Goal: Transaction & Acquisition: Purchase product/service

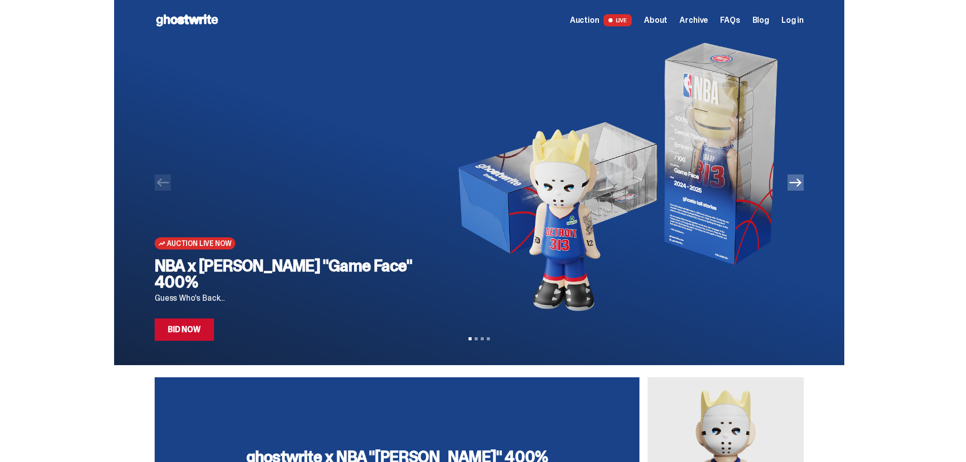
click at [200, 339] on link "Bid Now" at bounding box center [184, 330] width 59 height 22
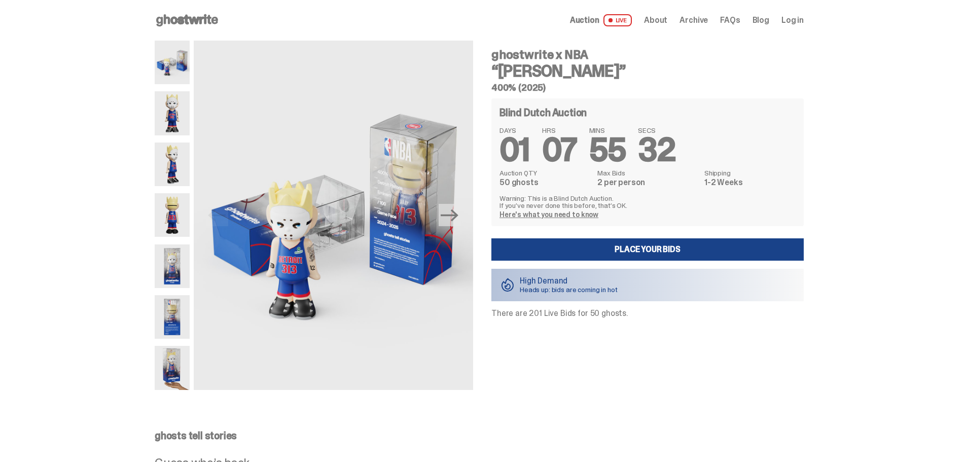
click at [171, 261] on img at bounding box center [172, 266] width 35 height 44
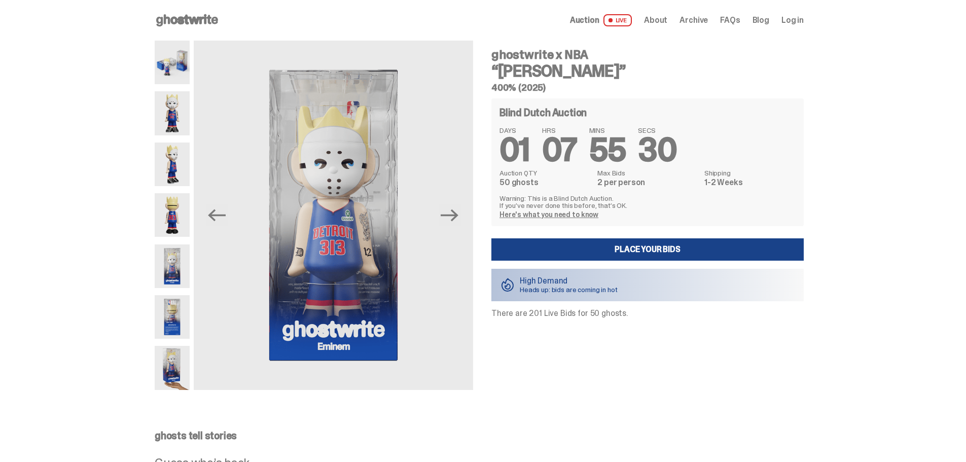
click at [172, 288] on div at bounding box center [172, 215] width 35 height 349
click at [172, 308] on img at bounding box center [172, 317] width 35 height 44
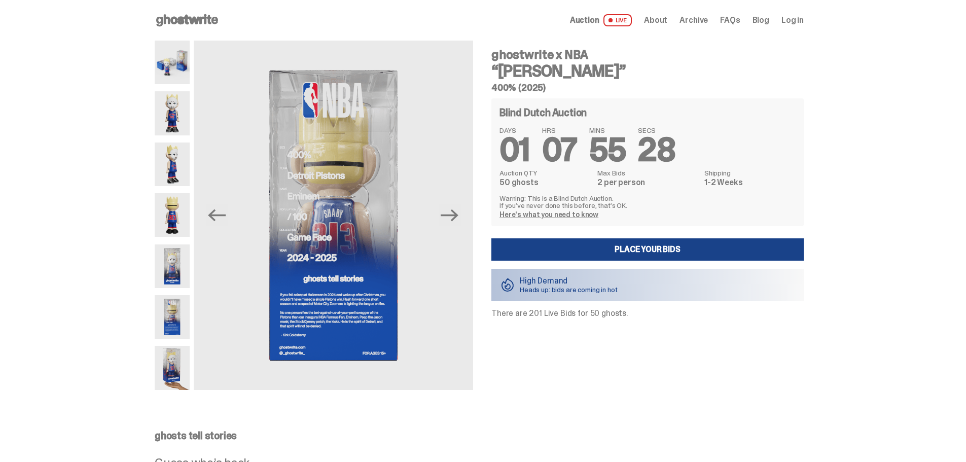
click at [169, 348] on img at bounding box center [172, 368] width 35 height 44
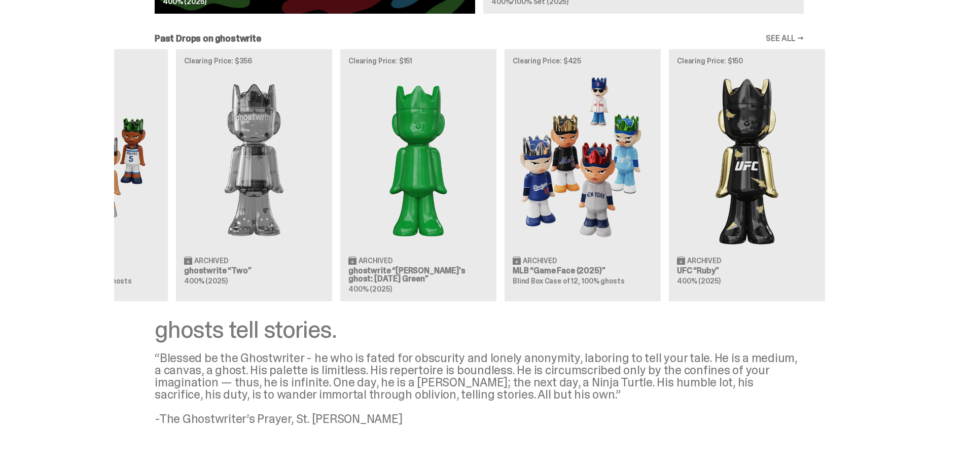
scroll to position [0, 329]
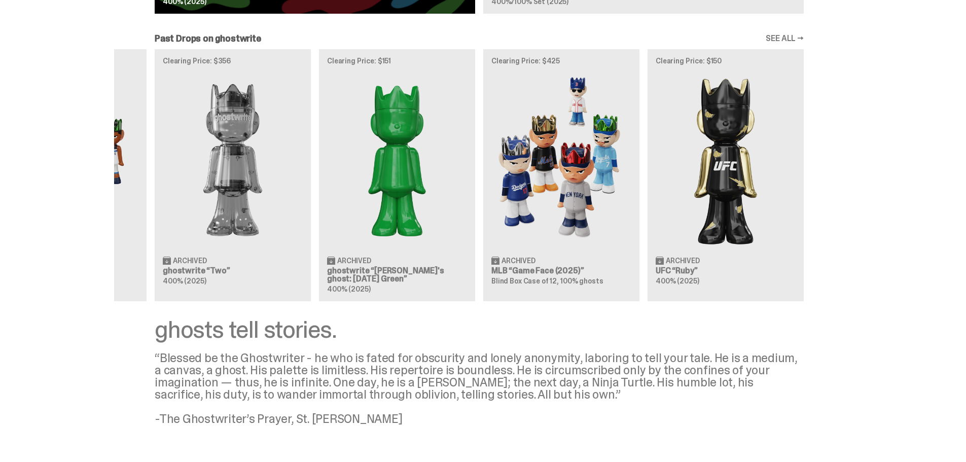
click at [455, 219] on div "Clearing Price: $441 Archived WWE [PERSON_NAME] “You Can't See Me” 400% (2025) …" at bounding box center [479, 175] width 730 height 252
click at [614, 206] on div "Clearing Price: $441 Archived WWE [PERSON_NAME] “You Can't See Me” 400% (2025) …" at bounding box center [479, 175] width 730 height 252
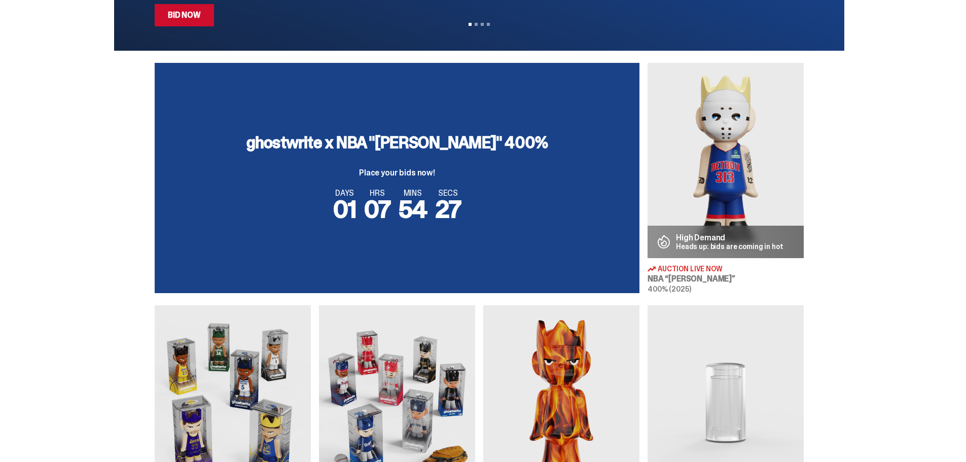
scroll to position [282, 0]
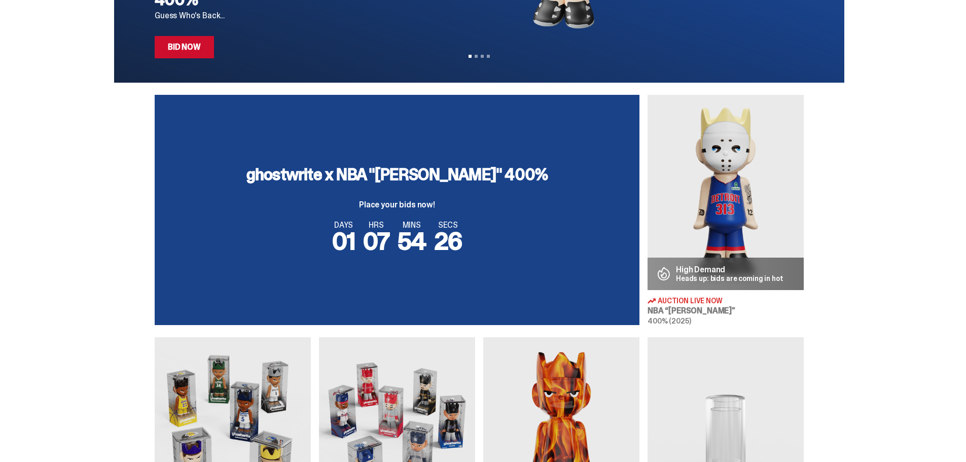
click at [732, 241] on img at bounding box center [726, 192] width 156 height 195
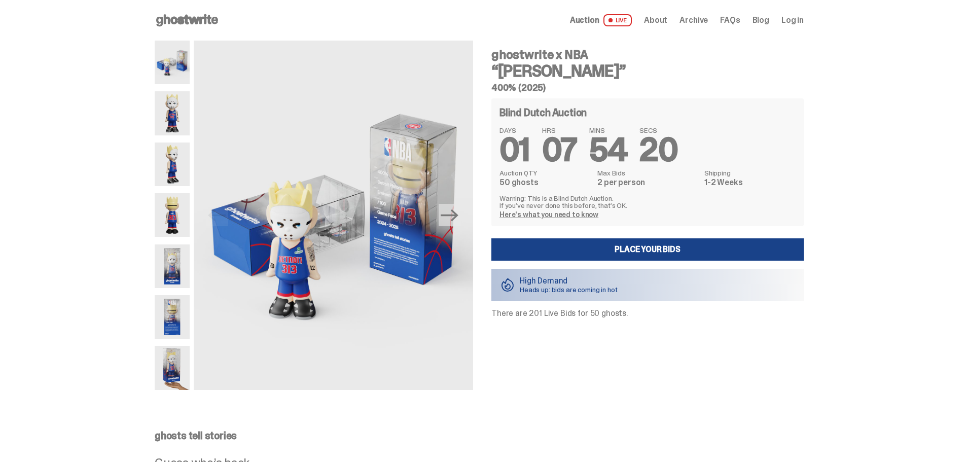
drag, startPoint x: 505, startPoint y: 186, endPoint x: 545, endPoint y: 184, distance: 40.1
click at [545, 184] on dd "50 ghosts" at bounding box center [546, 183] width 92 height 8
click at [457, 212] on icon "Next" at bounding box center [450, 215] width 18 height 12
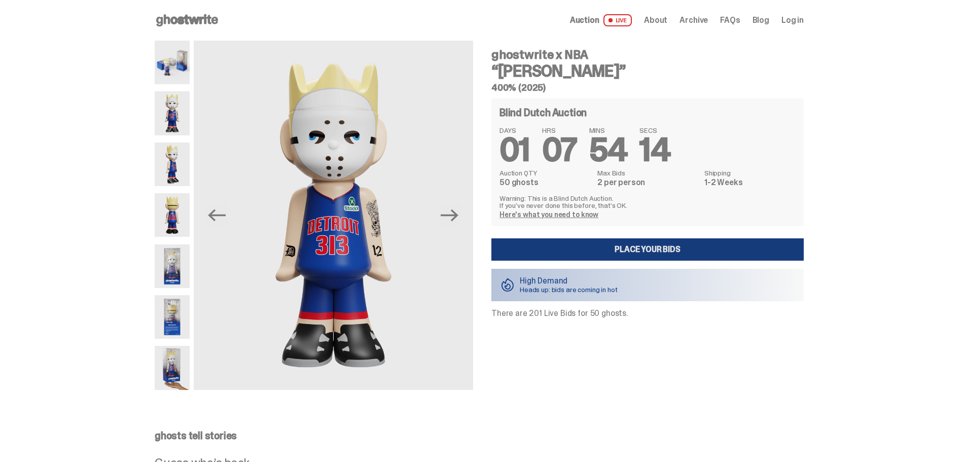
click at [587, 251] on link "Place your Bids" at bounding box center [647, 249] width 312 height 22
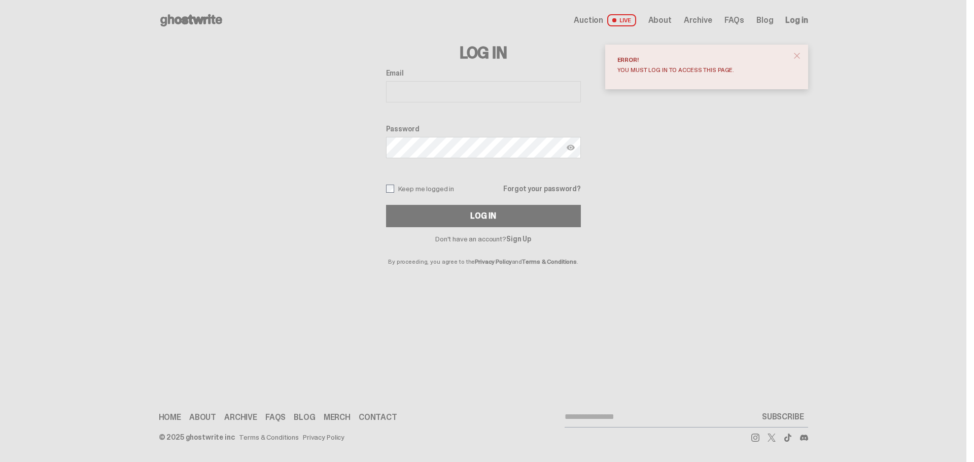
click at [518, 239] on link "Sign Up" at bounding box center [518, 238] width 25 height 9
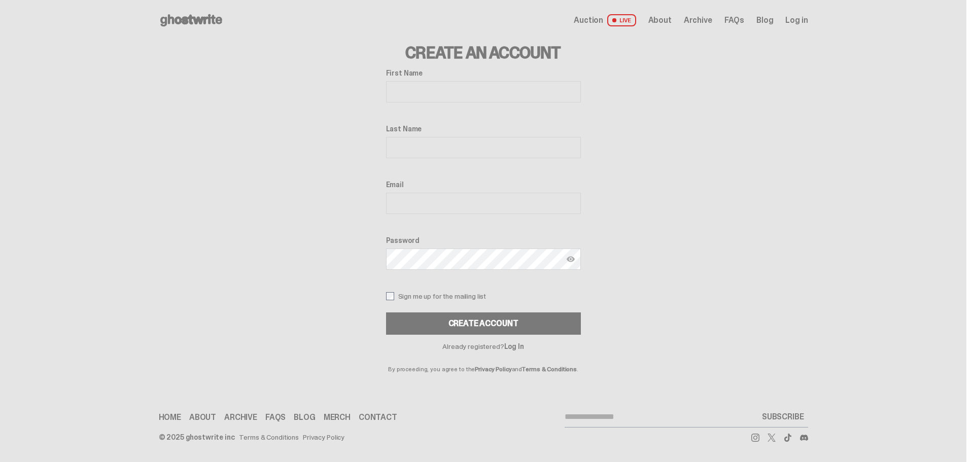
click at [441, 88] on input "First Name" at bounding box center [483, 91] width 195 height 21
type input "******"
type input "**********"
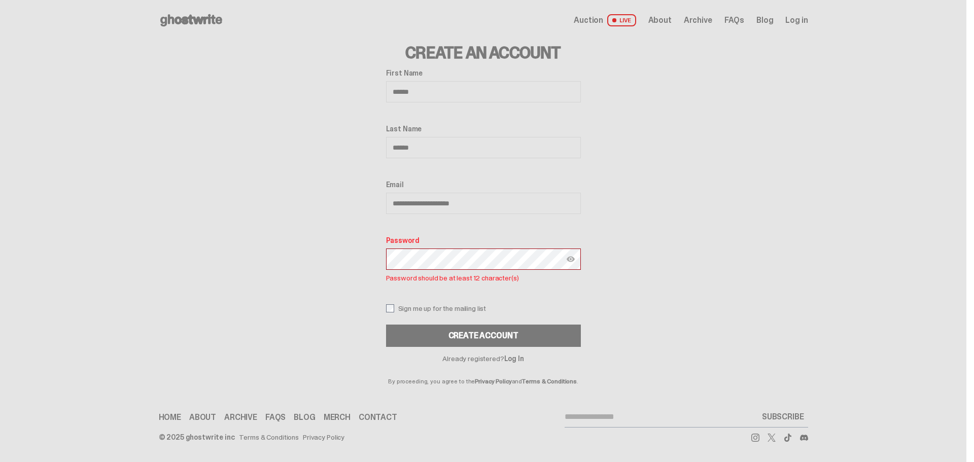
click at [356, 254] on div "**********" at bounding box center [483, 213] width 649 height 344
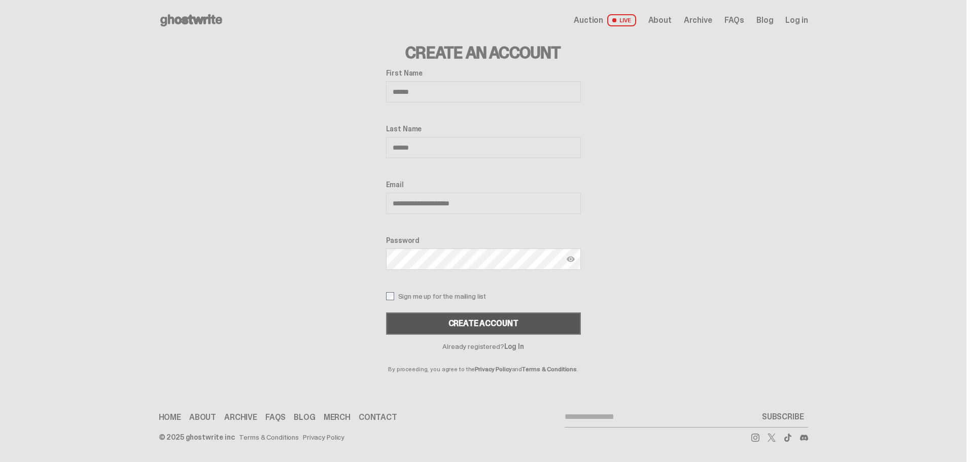
click at [501, 325] on div "Create Account" at bounding box center [483, 324] width 70 height 8
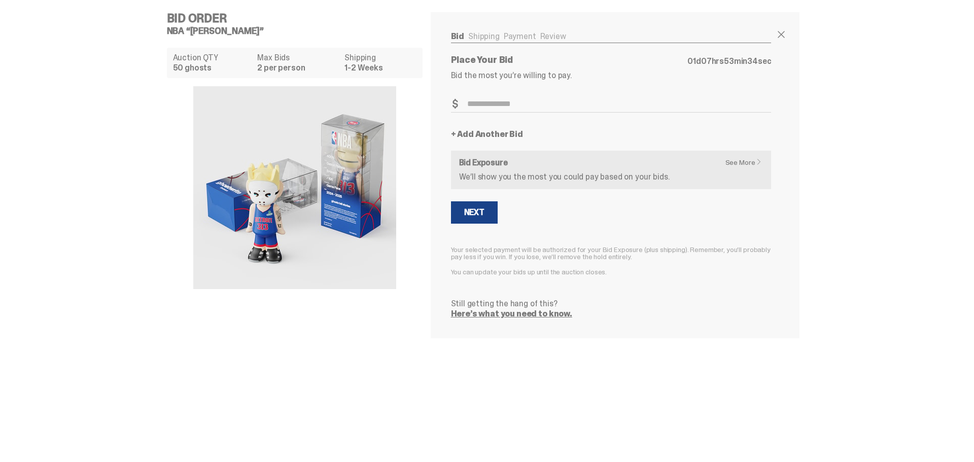
click at [744, 162] on link "See More" at bounding box center [746, 162] width 42 height 7
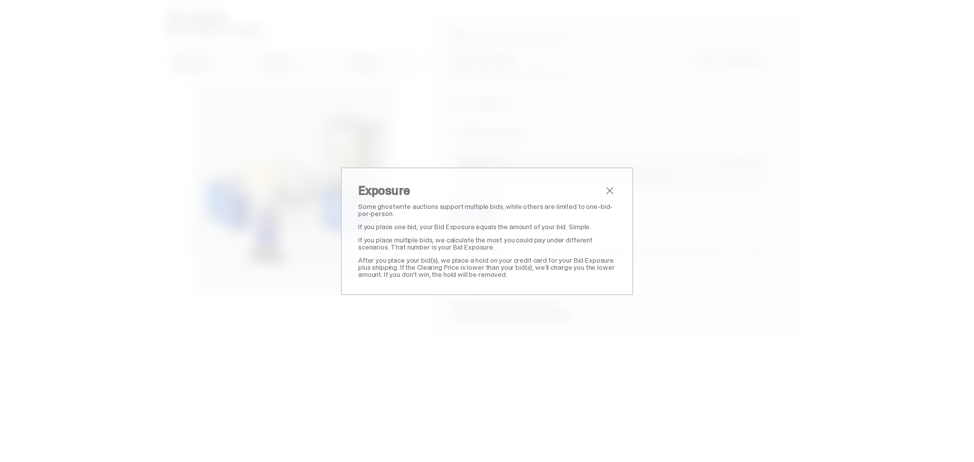
click at [604, 191] on span "close" at bounding box center [610, 191] width 12 height 12
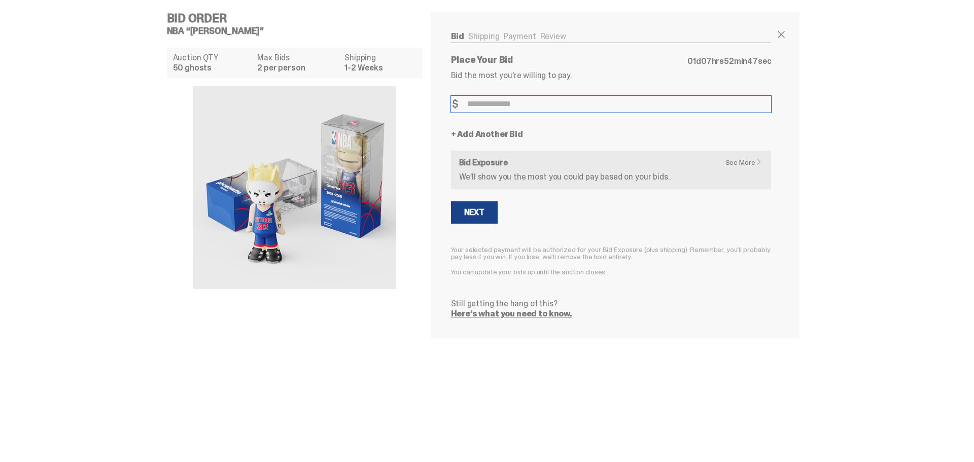
click at [461, 102] on input "Bid Amount" at bounding box center [611, 104] width 321 height 17
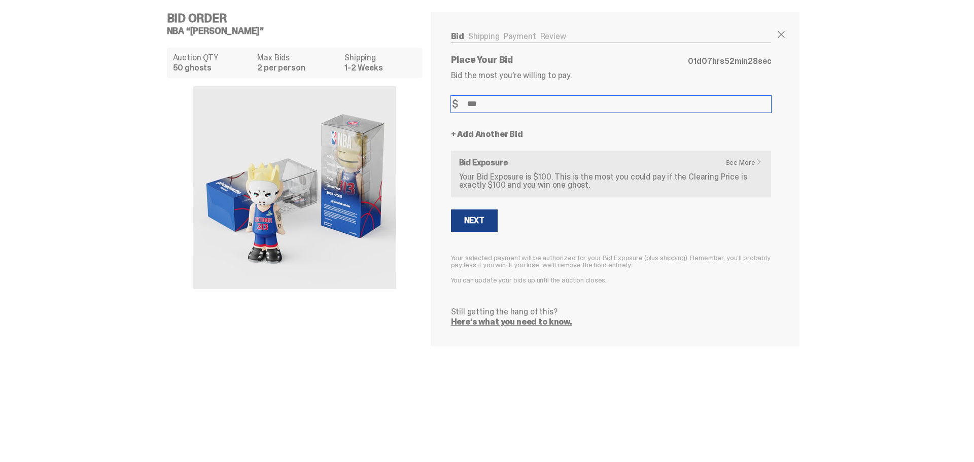
click at [484, 106] on input "***" at bounding box center [611, 104] width 321 height 17
type input "***"
click at [781, 35] on span at bounding box center [781, 34] width 12 height 12
